Goal: Check status: Check status

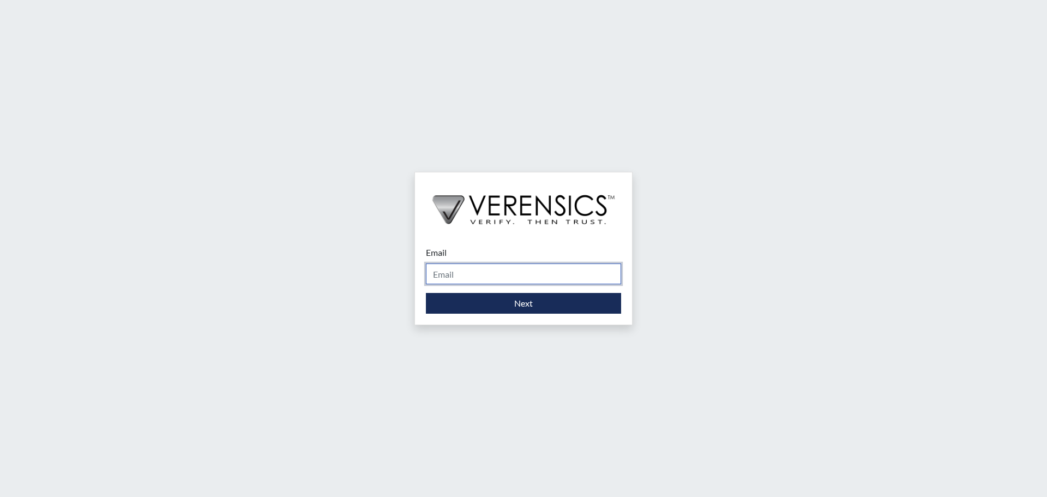
click at [508, 275] on input "Email" at bounding box center [523, 273] width 195 height 21
type input "[PERSON_NAME][EMAIL_ADDRESS][DOMAIN_NAME]"
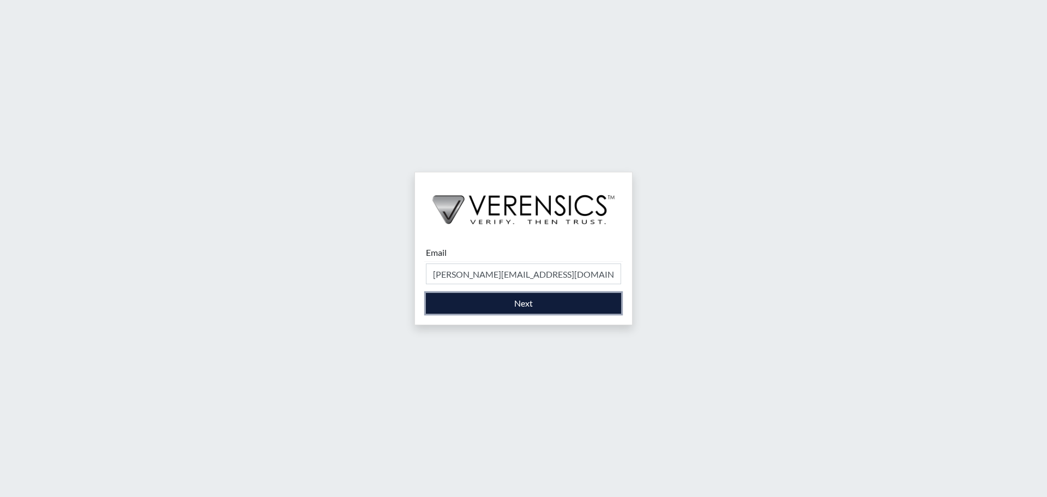
click at [515, 302] on button "Next" at bounding box center [523, 303] width 195 height 21
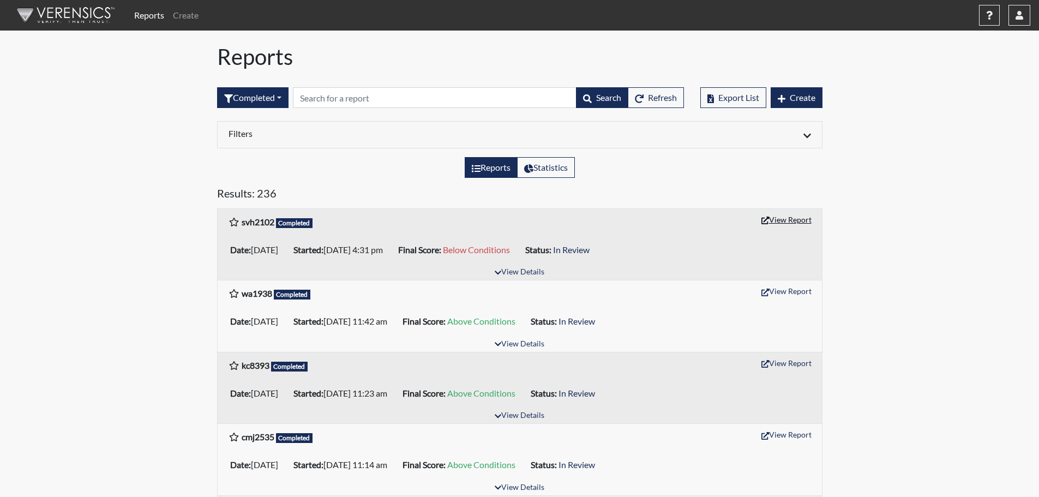
click at [785, 215] on button "View Report" at bounding box center [786, 219] width 60 height 17
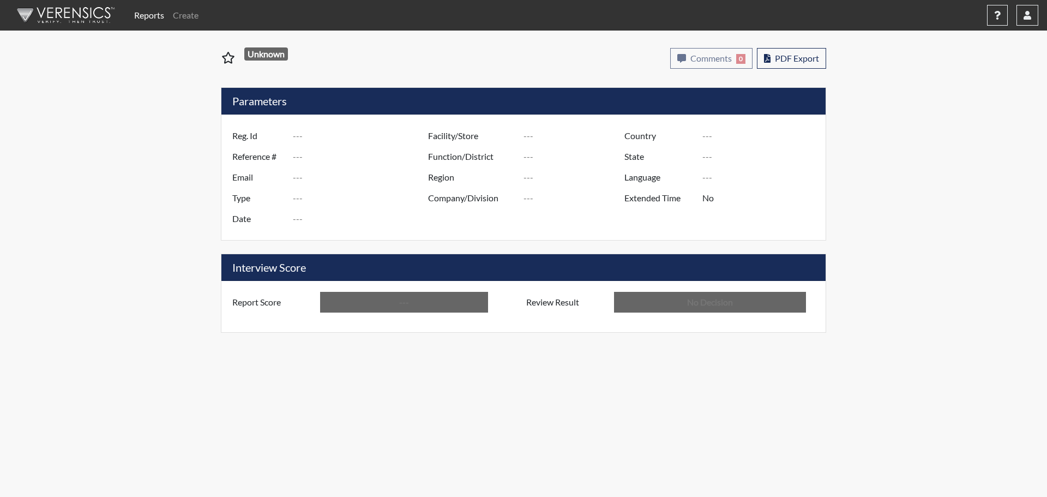
type input "svh2102"
type input "51235"
type input "---"
type input "Corrections Pre-Employment"
type input "[DATE]"
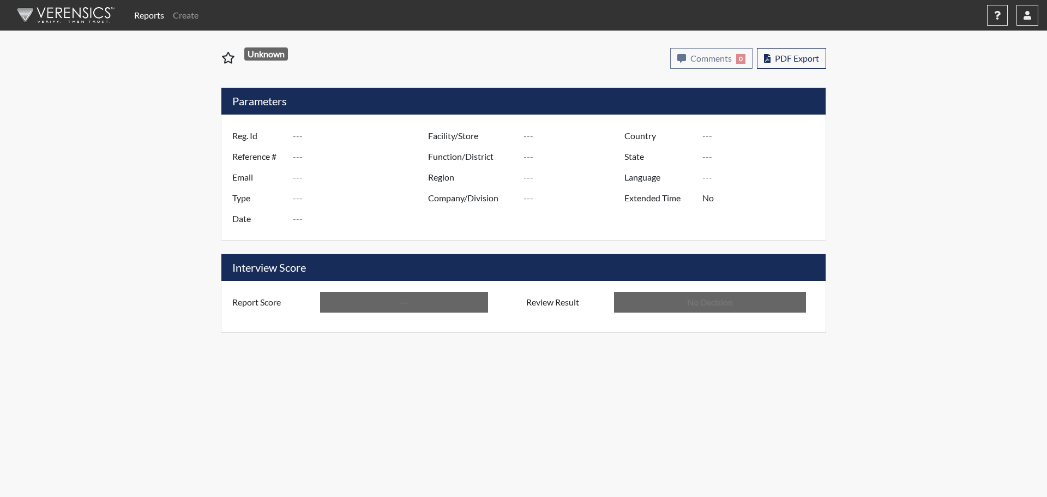
type input "[PERSON_NAME]"
type input "[GEOGRAPHIC_DATA]"
type input "[US_STATE]"
type input "English"
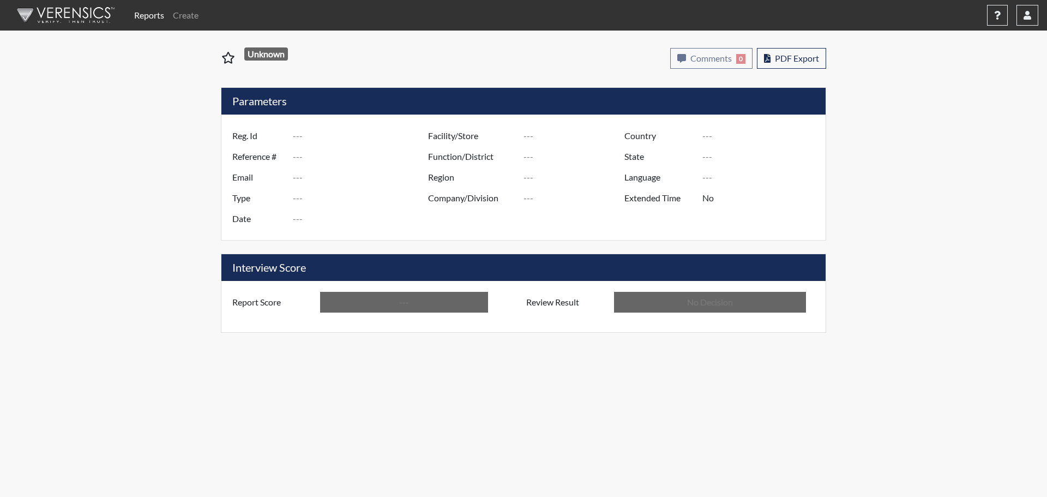
type input "Below Conditions"
type input "In Review"
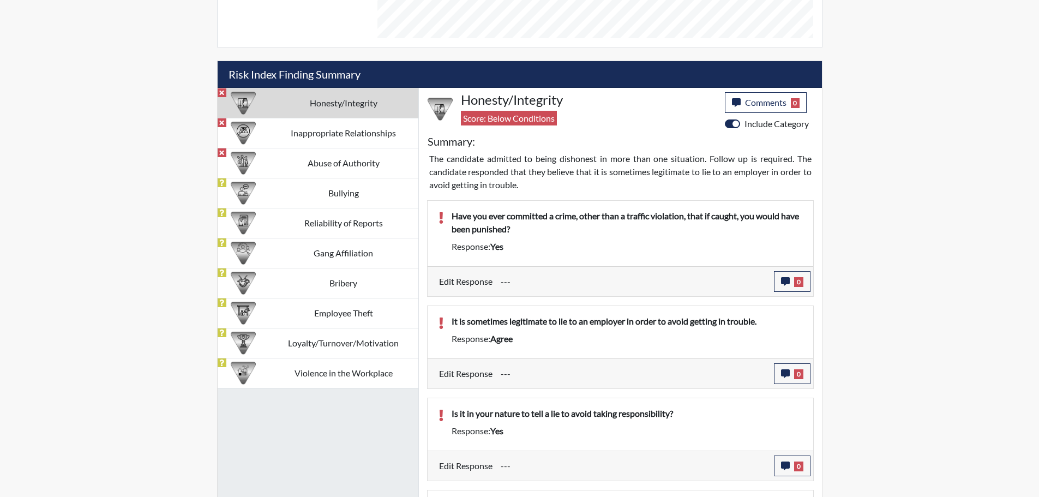
scroll to position [598, 0]
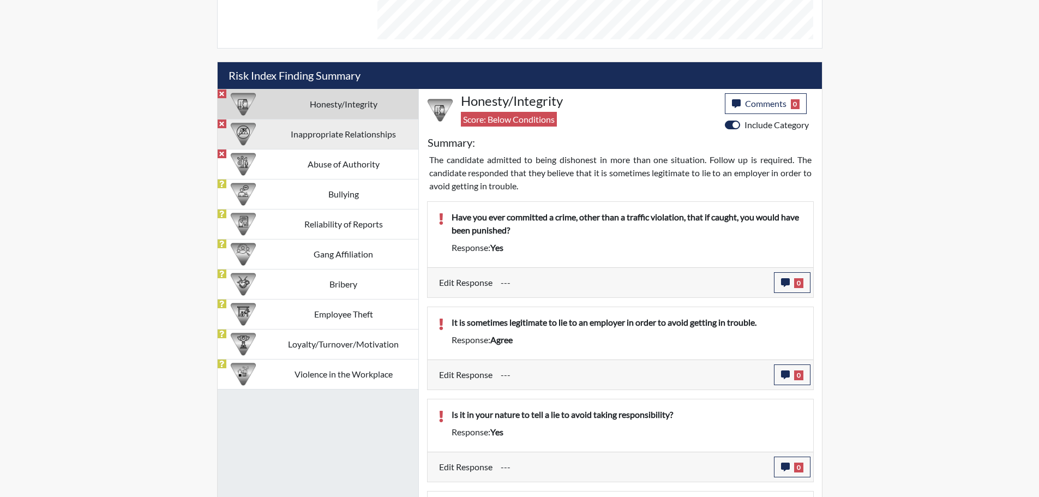
click at [385, 133] on td "Inappropriate Relationships" at bounding box center [343, 134] width 149 height 30
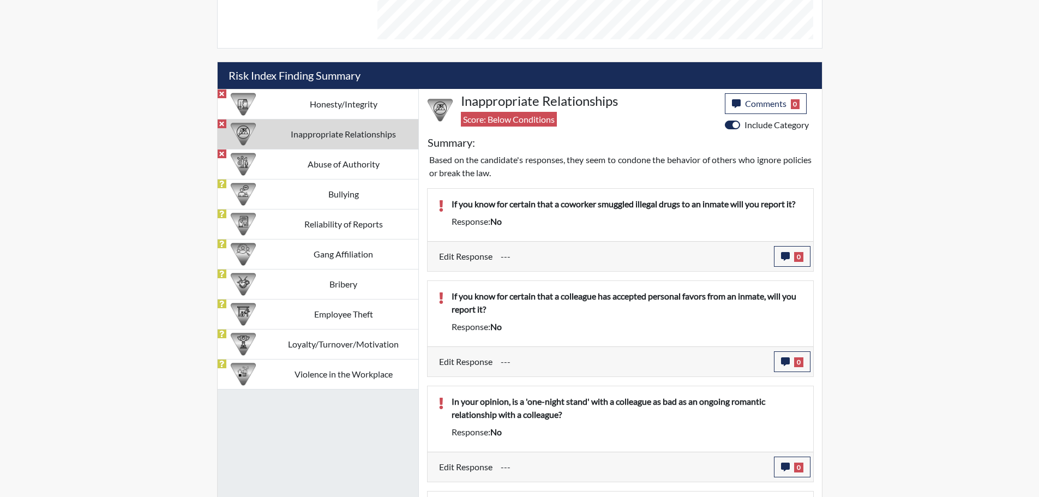
scroll to position [689, 0]
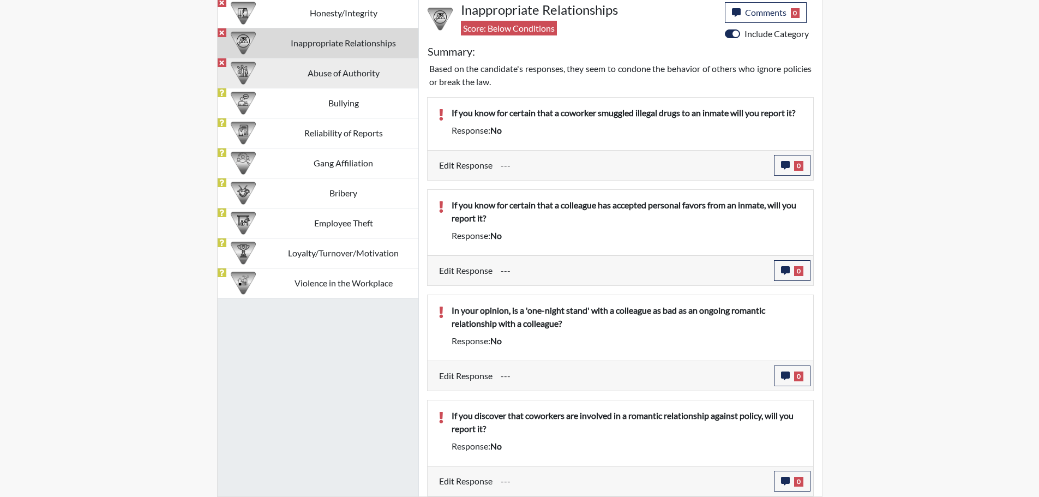
click at [318, 74] on td "Abuse of Authority" at bounding box center [343, 73] width 149 height 30
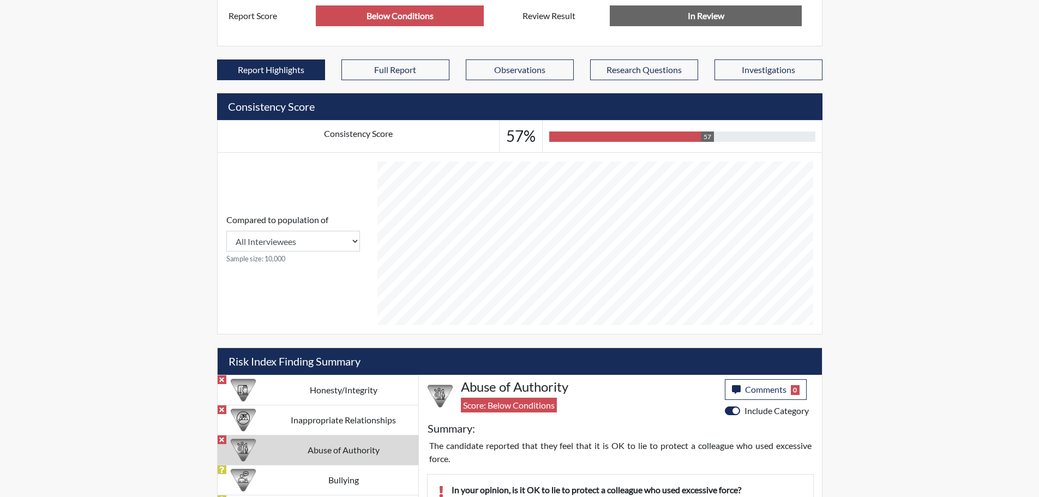
scroll to position [0, 0]
